Goal: Information Seeking & Learning: Learn about a topic

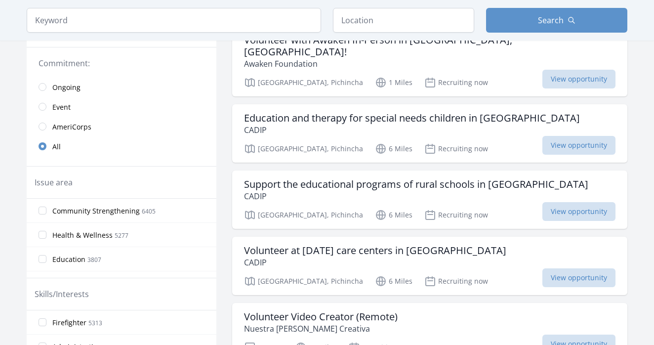
scroll to position [255, 0]
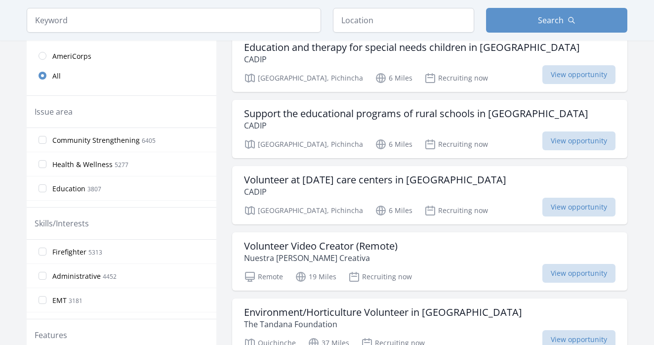
click at [71, 223] on legend "Skills/Interests" at bounding box center [62, 223] width 54 height 12
click at [47, 221] on legend "Skills/Interests" at bounding box center [62, 223] width 54 height 12
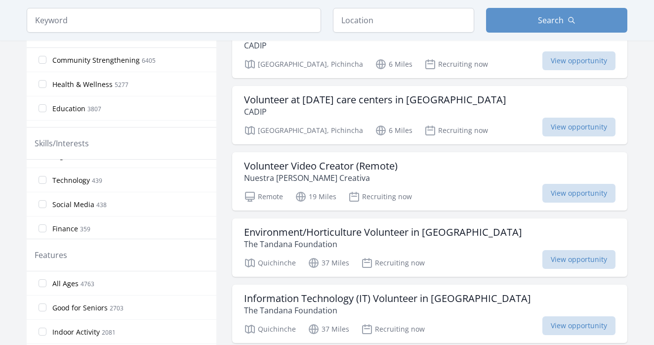
scroll to position [522, 0]
click at [90, 21] on input "search" at bounding box center [174, 20] width 294 height 25
type input "spanish"
click button "submit" at bounding box center [0, 0] width 0 height 0
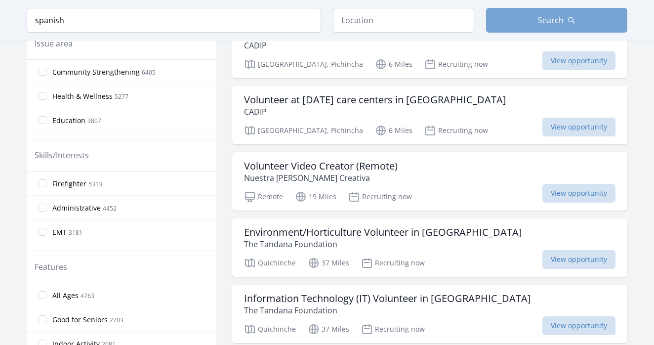
click at [520, 26] on button "Search" at bounding box center [556, 20] width 141 height 25
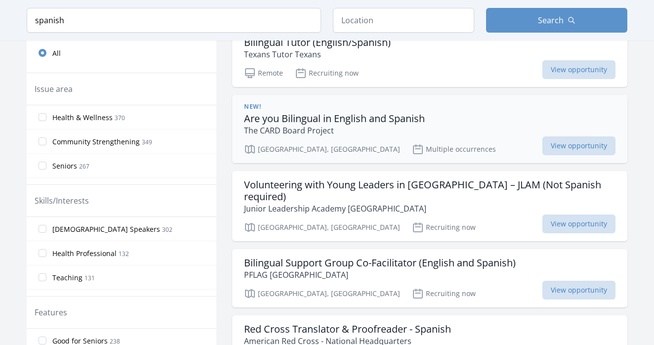
scroll to position [304, 0]
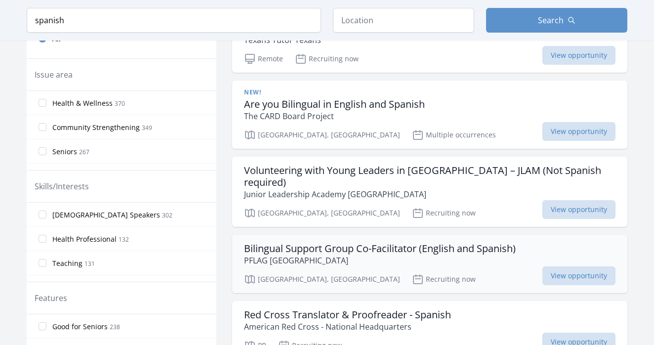
click at [490, 242] on h3 "Bilingual Support Group Co-Facilitator (English and Spanish)" at bounding box center [379, 248] width 271 height 12
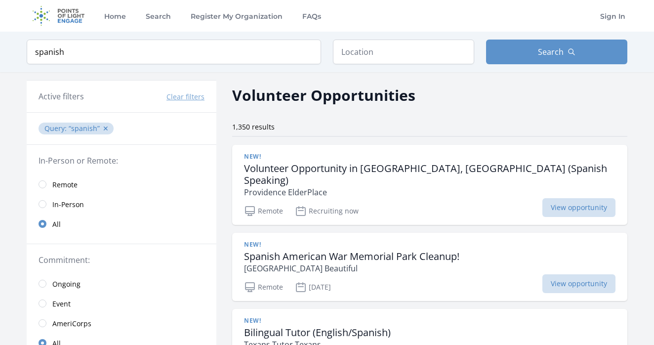
scroll to position [0, 0]
click at [44, 185] on input "radio" at bounding box center [43, 184] width 8 height 8
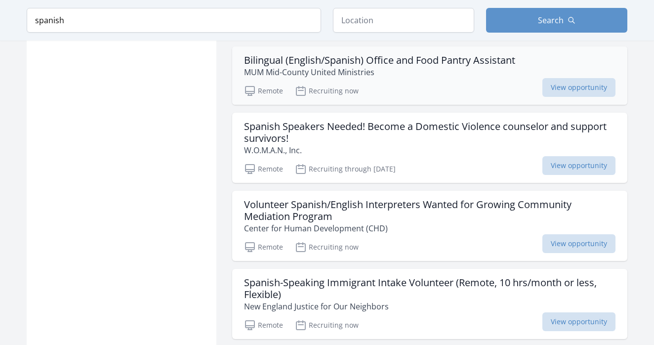
scroll to position [838, 0]
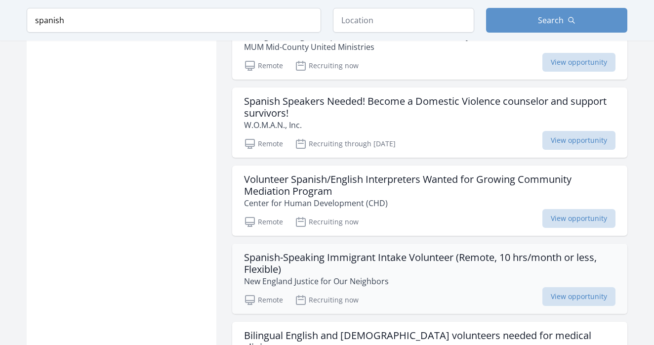
click at [399, 251] on h3 "Spanish-Speaking Immigrant Intake Volunteer (Remote, 10 hrs/month or less, Flex…" at bounding box center [429, 263] width 371 height 24
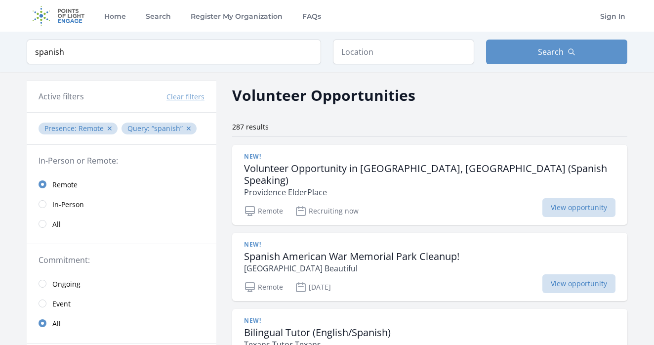
scroll to position [0, 0]
click at [384, 171] on h3 "Volunteer Opportunity in Federal Way, WA (Spanish Speaking)" at bounding box center [429, 174] width 371 height 24
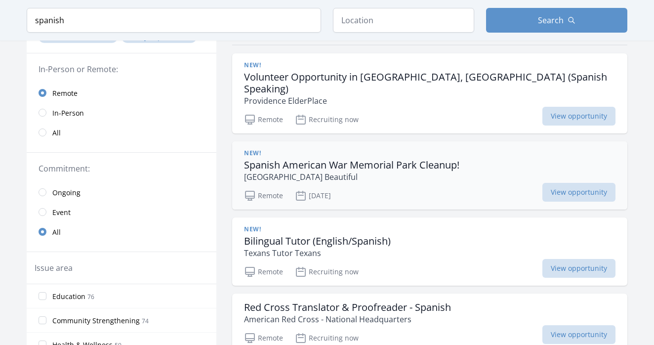
scroll to position [94, 0]
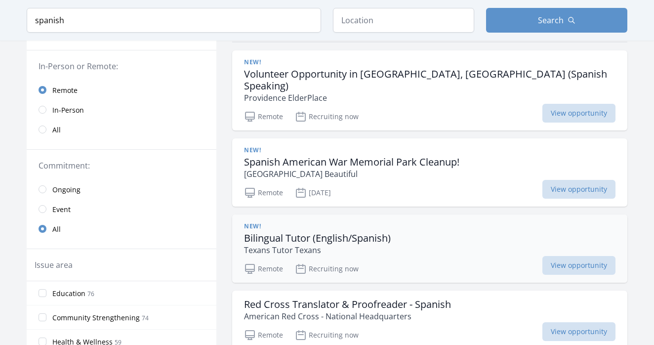
click at [356, 232] on h3 "Bilingual Tutor (English/Spanish)" at bounding box center [317, 238] width 147 height 12
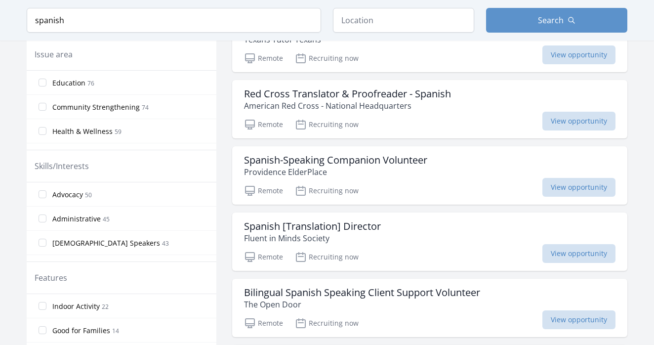
scroll to position [308, 0]
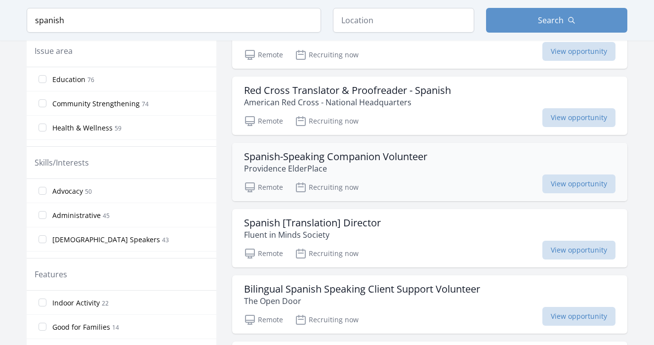
click at [356, 151] on h3 "Spanish-Speaking Companion Volunteer" at bounding box center [335, 157] width 183 height 12
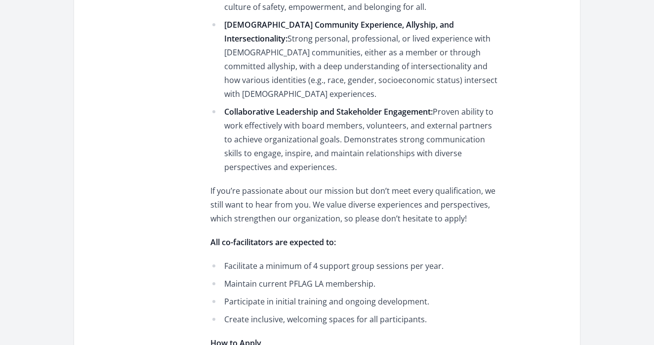
scroll to position [716, 0]
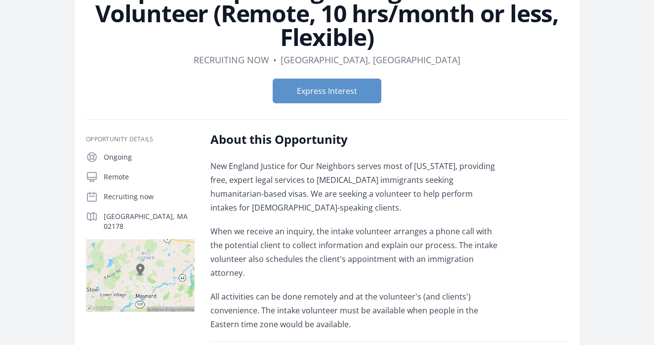
scroll to position [97, 0]
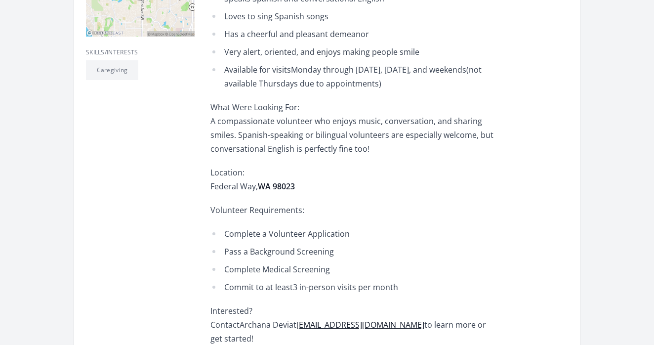
scroll to position [372, 0]
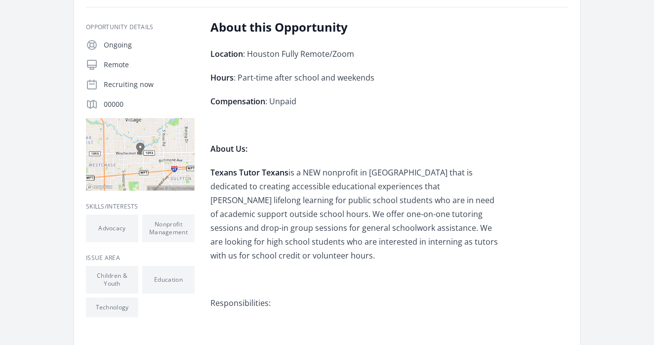
scroll to position [162, 0]
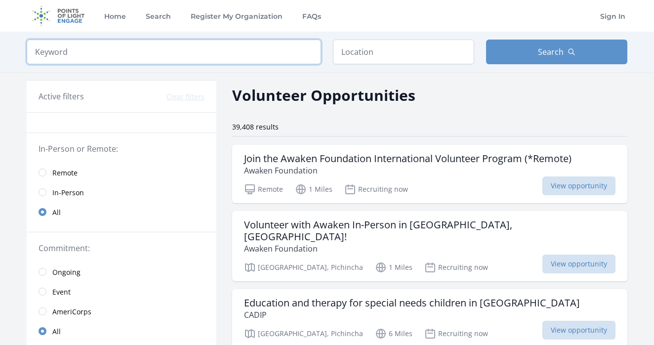
click at [111, 53] on input "search" at bounding box center [174, 51] width 294 height 25
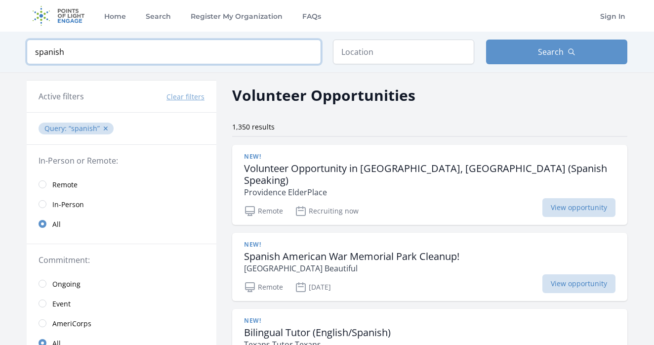
type input "spanish"
click at [42, 184] on input "radio" at bounding box center [43, 184] width 8 height 8
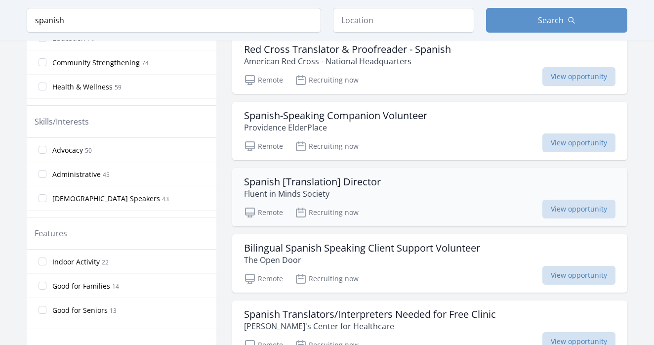
scroll to position [352, 0]
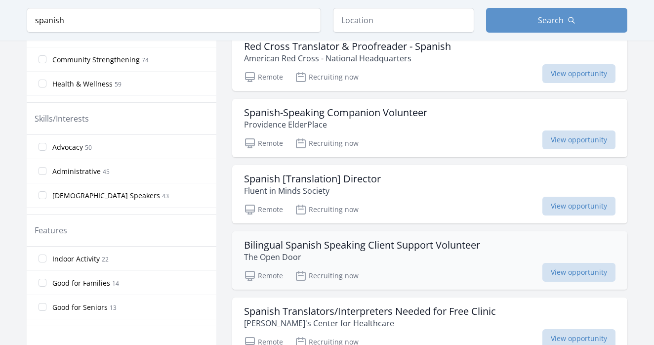
click at [369, 239] on h3 "Bilingual Spanish Speaking Client Support Volunteer" at bounding box center [362, 245] width 236 height 12
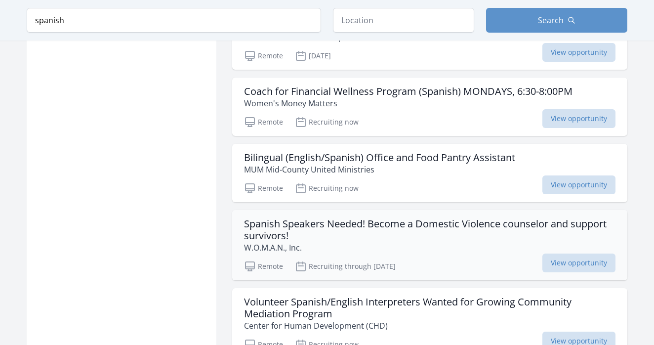
scroll to position [716, 0]
click at [354, 217] on h3 "Spanish Speakers Needed! Become a Domestic Violence counselor and support survi…" at bounding box center [429, 229] width 371 height 24
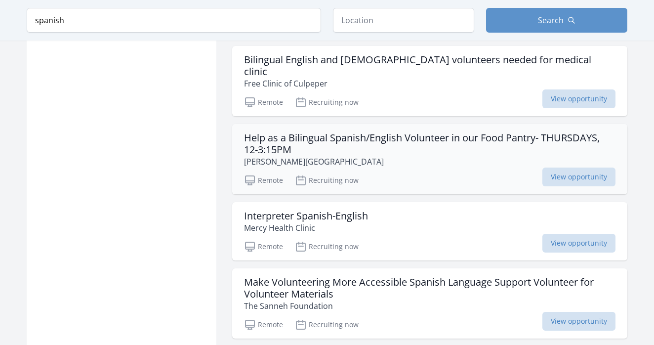
scroll to position [1147, 0]
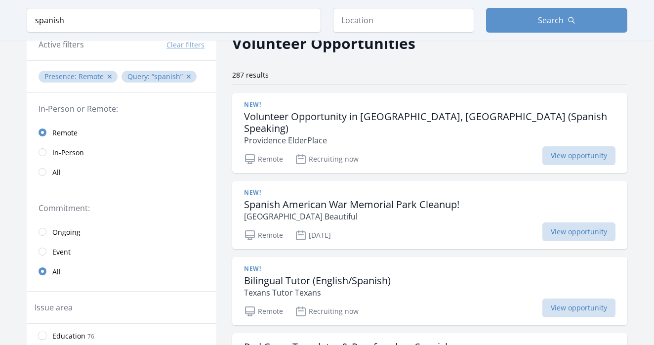
scroll to position [54, 0]
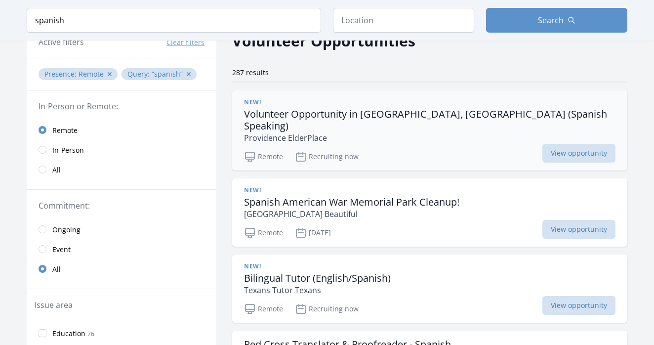
click at [453, 114] on h3 "Volunteer Opportunity in Federal Way, WA (Spanish Speaking)" at bounding box center [429, 120] width 371 height 24
click at [421, 224] on div "Remote Sep 20th View opportunity" at bounding box center [429, 231] width 371 height 15
click at [417, 275] on div "New! Bilingual Tutor (English/Spanish) Texans Tutor Texans" at bounding box center [429, 279] width 371 height 34
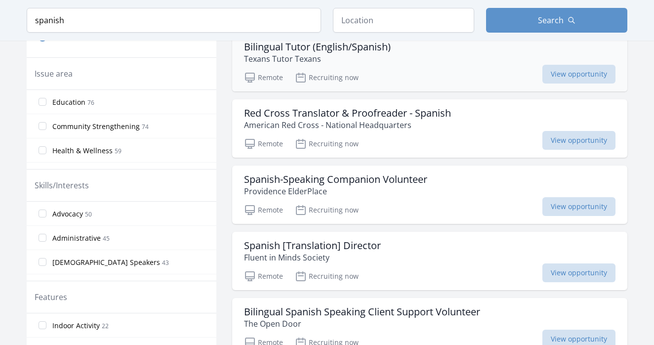
scroll to position [309, 0]
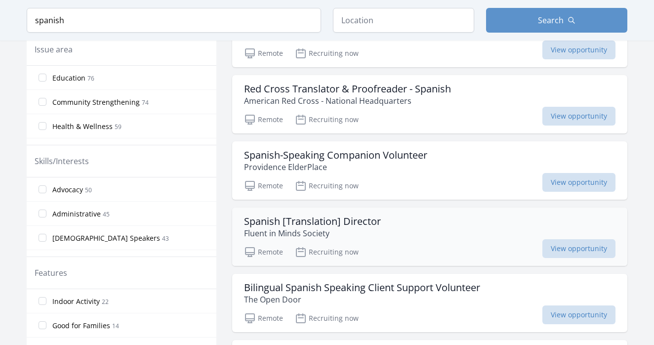
click at [321, 215] on h3 "Spanish [Translation] Director" at bounding box center [312, 221] width 137 height 12
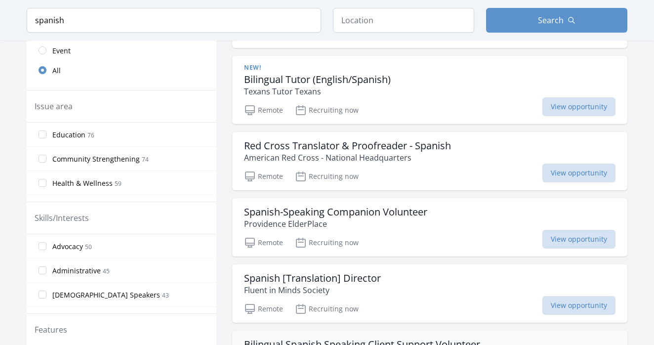
scroll to position [308, 0]
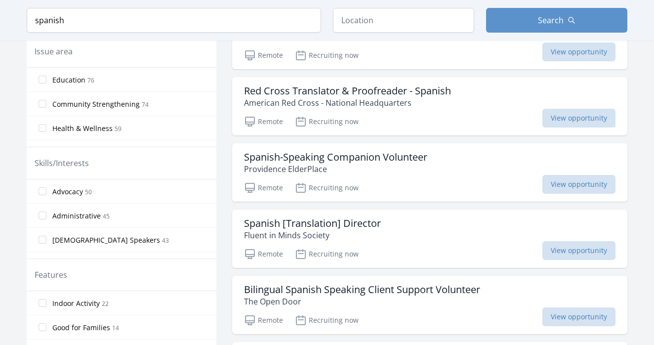
click at [43, 238] on input "Spanish Speakers 43" at bounding box center [43, 239] width 8 height 8
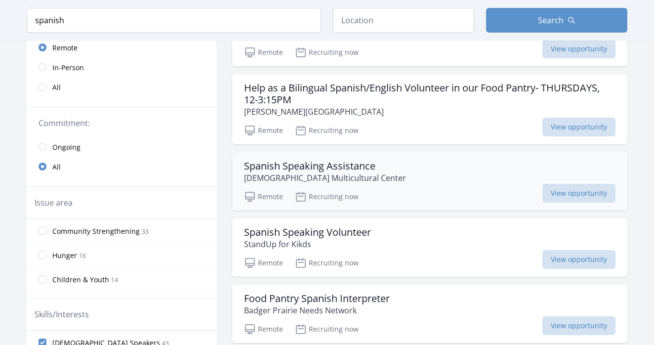
scroll to position [145, 0]
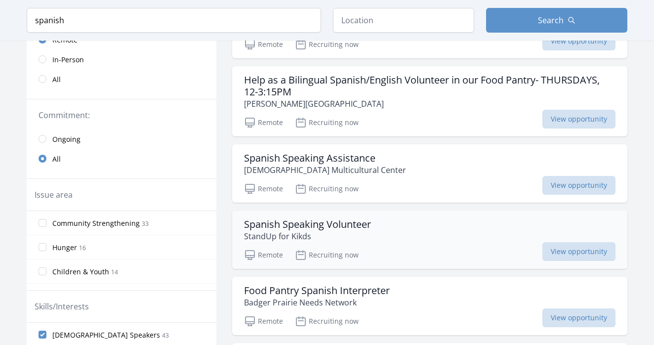
click at [343, 224] on h3 "Spanish Speaking Volunteer" at bounding box center [307, 224] width 127 height 12
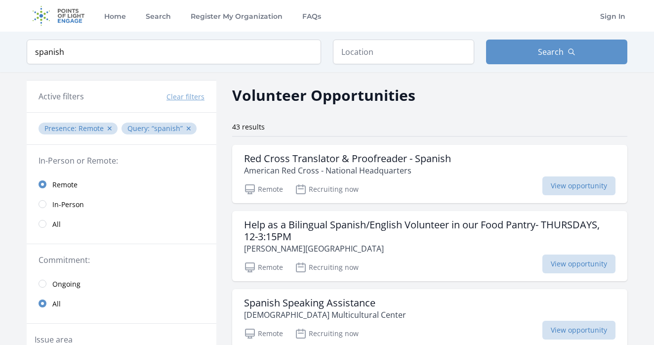
scroll to position [0, 0]
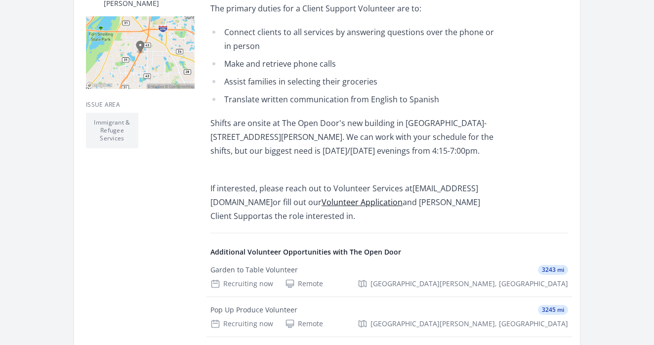
scroll to position [296, 0]
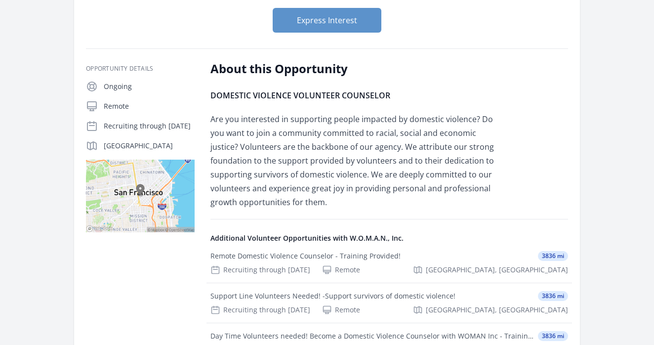
scroll to position [162, 0]
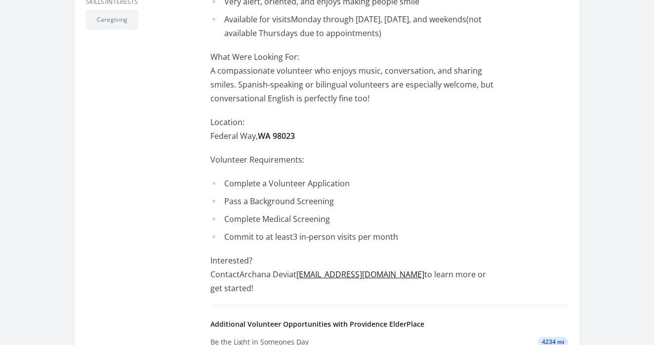
scroll to position [455, 0]
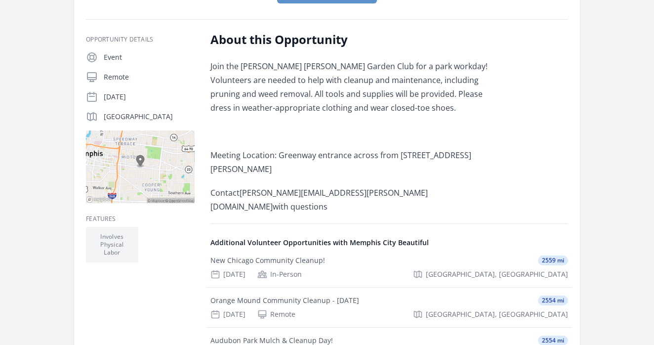
scroll to position [193, 0]
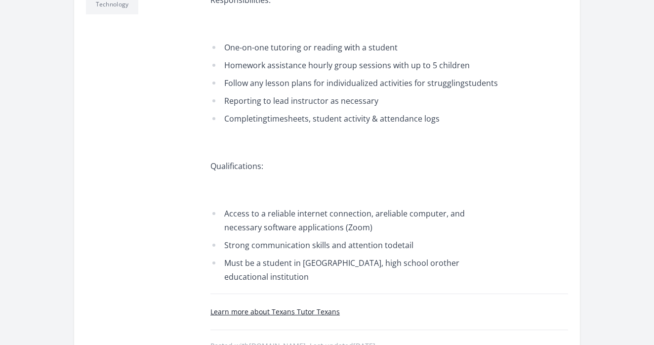
scroll to position [467, 0]
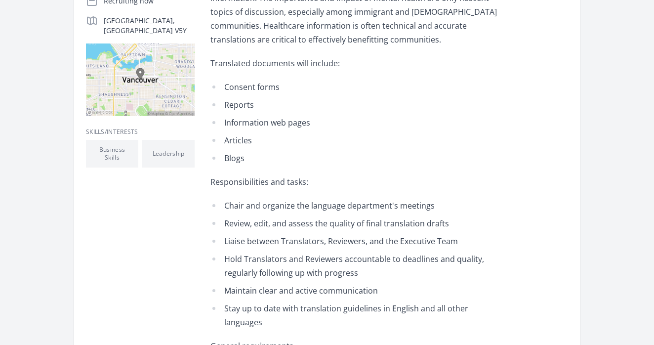
scroll to position [236, 0]
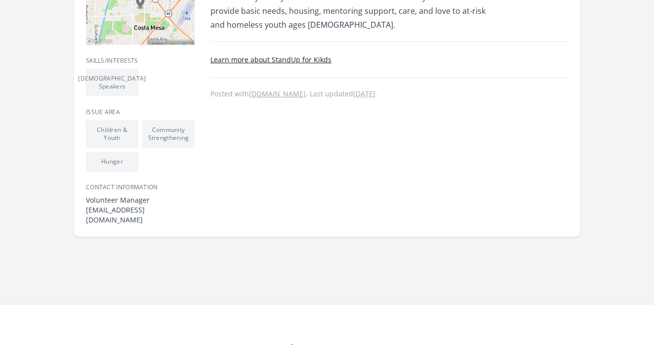
scroll to position [307, 0]
